Goal: Navigation & Orientation: Find specific page/section

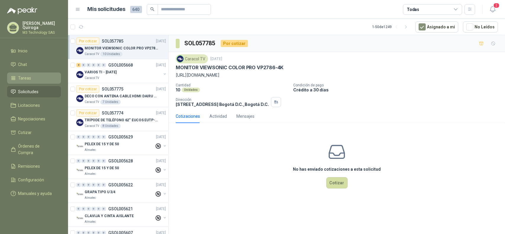
click at [22, 75] on span "Tareas" at bounding box center [24, 78] width 13 height 7
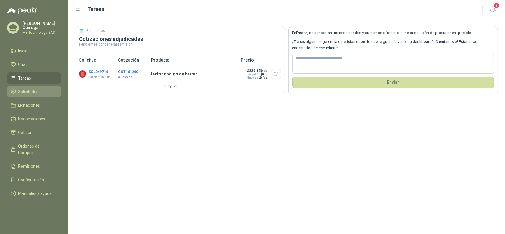
click at [37, 91] on span "Solicitudes" at bounding box center [28, 91] width 20 height 7
